Goal: Task Accomplishment & Management: Manage account settings

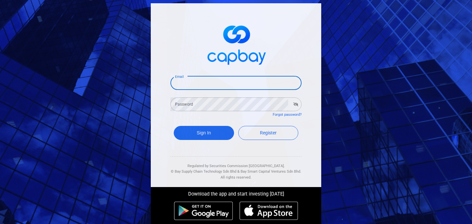
click at [202, 89] on input "Email" at bounding box center [235, 83] width 131 height 14
type input "nblian74@gmail.com"
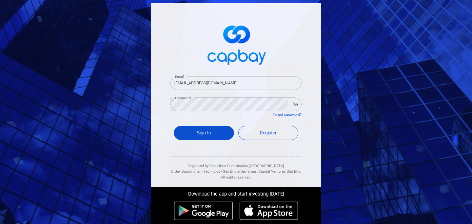
click at [208, 136] on button "Sign In" at bounding box center [204, 133] width 60 height 14
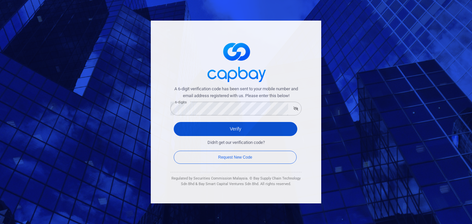
click at [217, 132] on button "Verify" at bounding box center [235, 129] width 123 height 14
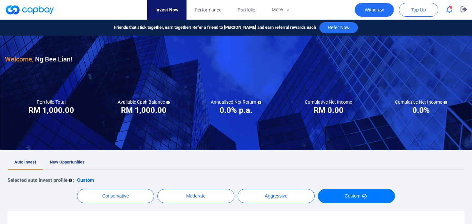
click at [368, 11] on button "Withdraw" at bounding box center [373, 10] width 39 height 14
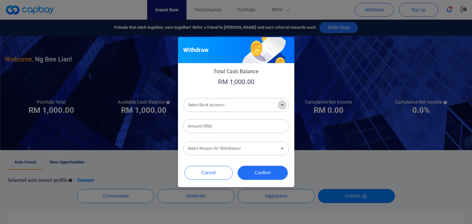
click at [279, 104] on icon "Open" at bounding box center [282, 105] width 8 height 8
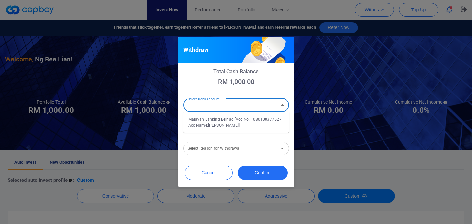
click at [262, 121] on li "Malayan Banking Berhad [Acc No: 108010837752 - Acc Name:Ng Bee Lian]" at bounding box center [236, 123] width 106 height 16
type input "Malayan Banking Berhad [Acc No: 108010837752 - Acc Name:Ng Bee Lian]"
click at [252, 128] on input "Amount (RM)" at bounding box center [236, 127] width 106 height 14
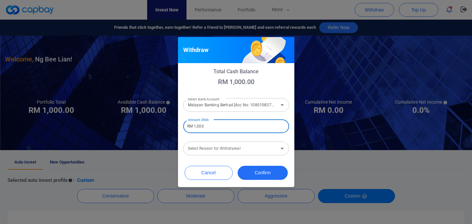
type input "RM 1,000"
click at [250, 155] on input "Select Reason for Withdrawal" at bounding box center [230, 149] width 91 height 12
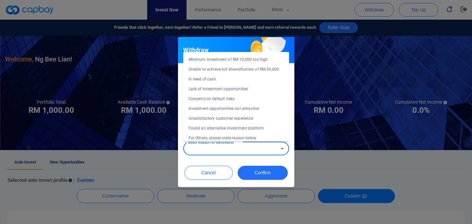
click at [226, 55] on li "Minimum Investment of RM 10,000 too high" at bounding box center [236, 60] width 106 height 10
type input "Minimum Investment of RM 10,000 too high"
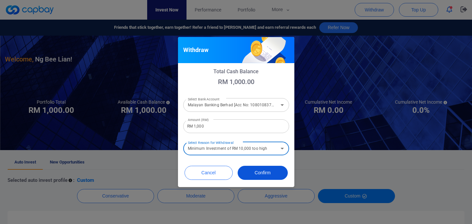
click at [265, 174] on button "Confirm" at bounding box center [262, 173] width 50 height 14
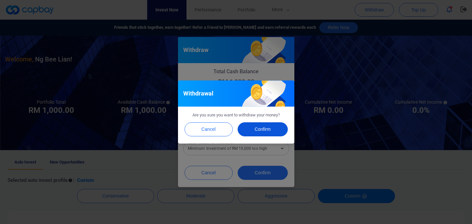
click at [264, 129] on button "Confirm" at bounding box center [262, 129] width 50 height 14
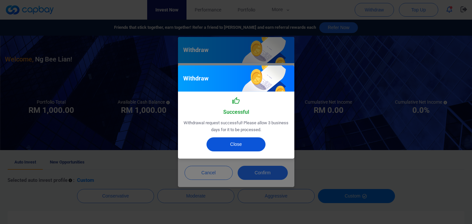
click at [237, 146] on button "Close" at bounding box center [235, 145] width 59 height 14
